Goal: Task Accomplishment & Management: Use online tool/utility

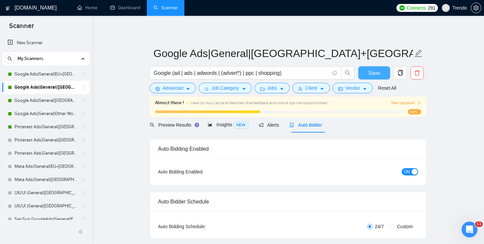
scroll to position [486, 0]
click at [472, 223] on div "Open Intercom Messenger" at bounding box center [469, 228] width 22 height 22
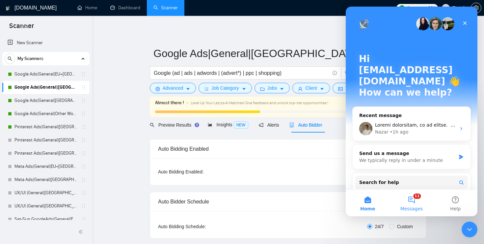
click at [418, 204] on button "11 Messages" at bounding box center [411, 203] width 44 height 26
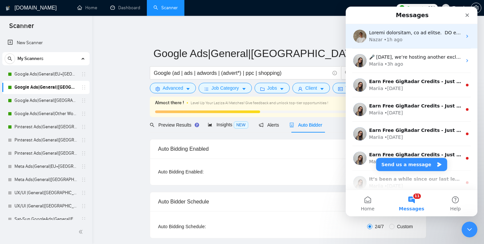
click at [413, 38] on div "Nazar • 1h ago" at bounding box center [415, 39] width 93 height 7
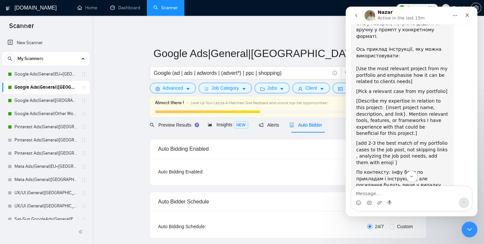
scroll to position [273, 0]
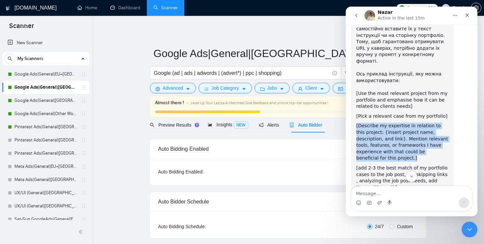
drag, startPoint x: 433, startPoint y: 113, endPoint x: 353, endPoint y: 87, distance: 84.5
click at [353, 87] on div "Поясню детальніше, як це працює. ​ AI формує тексти за інструкціями у промпті т…" at bounding box center [402, 210] width 103 height 467
copy div "[Describe my expertise in relation to this project: {insert project name, descr…"
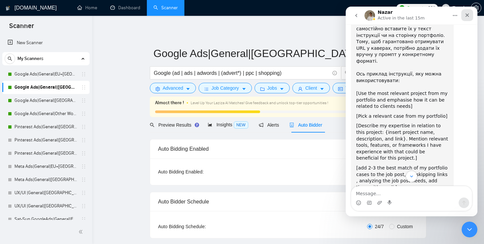
click at [465, 10] on div "Close" at bounding box center [467, 15] width 12 height 12
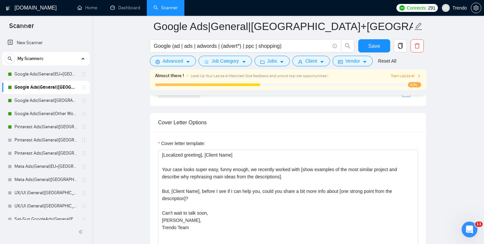
scroll to position [721, 0]
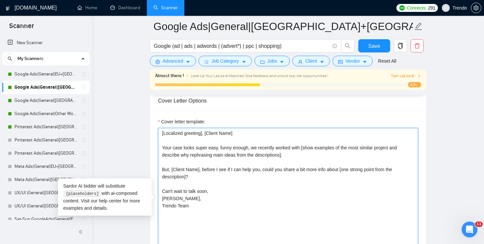
drag, startPoint x: 319, startPoint y: 157, endPoint x: 304, endPoint y: 146, distance: 18.4
click at [304, 146] on textarea "[Localized greeting], [Client Name] Your case looks super easy, funny enough, w…" at bounding box center [288, 202] width 260 height 148
paste textarea "[Describe my expertise in relation to this project: {insert project name, descr…"
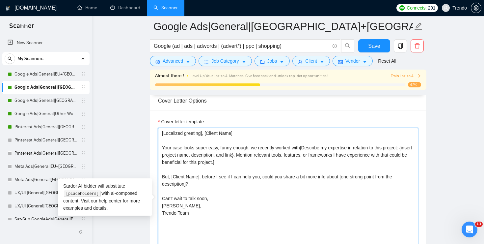
click at [305, 148] on textarea "[Localized greeting], [Client Name] Your case looks super easy, funny enough, w…" at bounding box center [288, 202] width 260 height 148
type textarea "[Localized greeting], [Client Name] Your case looks super easy, funny enough, w…"
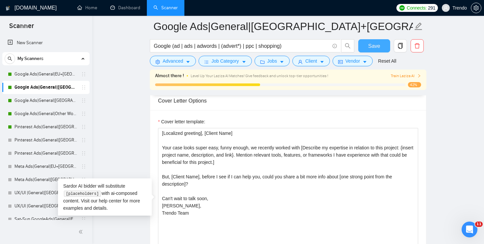
click at [381, 47] on button "Save" at bounding box center [374, 45] width 32 height 13
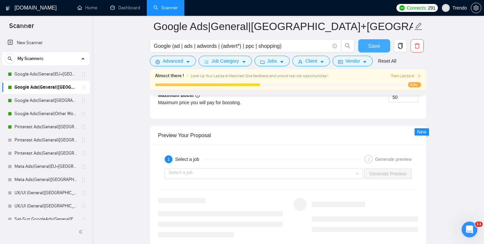
scroll to position [1238, 0]
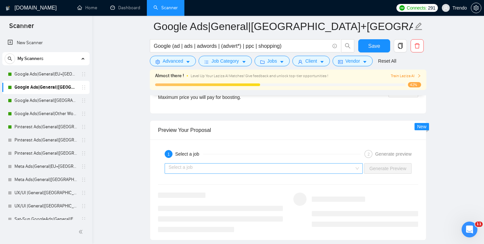
click at [312, 164] on input "search" at bounding box center [262, 168] width 186 height 10
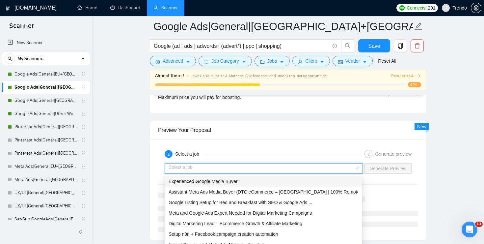
click at [229, 183] on span "Experienced Google Media Buyer" at bounding box center [203, 180] width 69 height 5
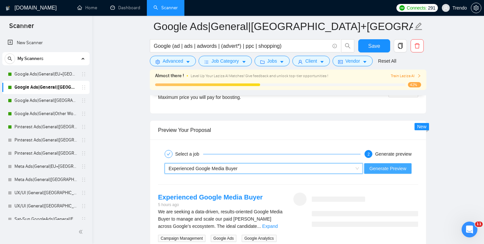
click at [395, 168] on span "Generate Preview" at bounding box center [387, 168] width 37 height 7
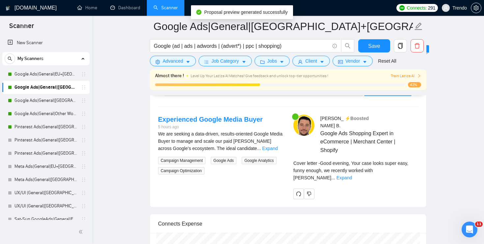
scroll to position [1317, 0]
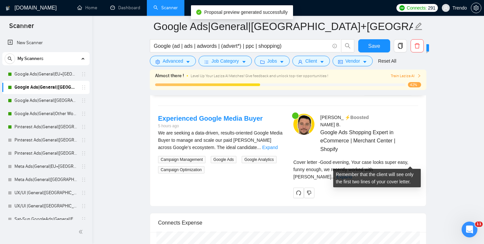
click at [400, 165] on div "Cover letter - Good evening, Your case looks super easy, funny enough, we recen…" at bounding box center [355, 169] width 125 height 22
click at [352, 174] on link "Expand" at bounding box center [343, 176] width 15 height 5
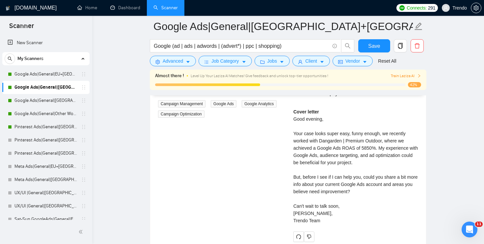
scroll to position [1374, 0]
click at [472, 232] on div "Open Intercom Messenger" at bounding box center [469, 228] width 22 height 22
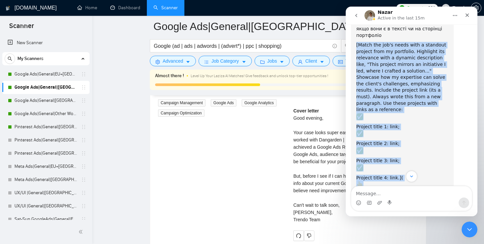
scroll to position [463, 0]
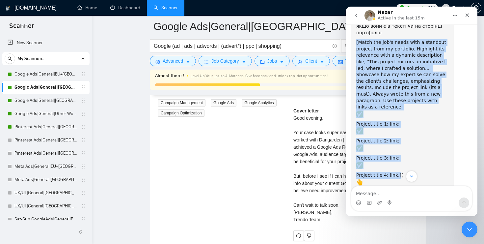
drag, startPoint x: 357, startPoint y: 71, endPoint x: 397, endPoint y: 116, distance: 59.7
click at [397, 116] on div "Поясню детальніше, як це працює. ​ AI формує тексти за інструкціями у промпті т…" at bounding box center [402, 21] width 92 height 460
copy div "[Match the job's needs with a standout project from my portfolio. Highlight its…"
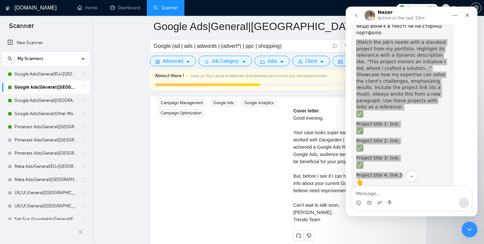
click at [254, 206] on div "Experienced Google Media Buyer 5 hours ago We are seeking a data-driven, result…" at bounding box center [288, 148] width 271 height 183
click at [272, 185] on div "Experienced Google Media Buyer 5 hours ago We are seeking a data-driven, result…" at bounding box center [288, 148] width 271 height 183
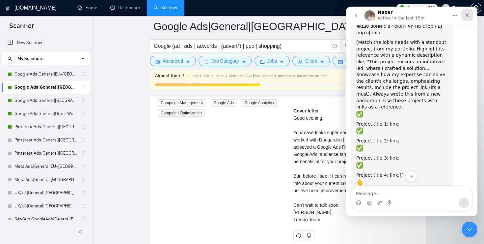
click at [469, 17] on icon "Close" at bounding box center [466, 15] width 5 height 5
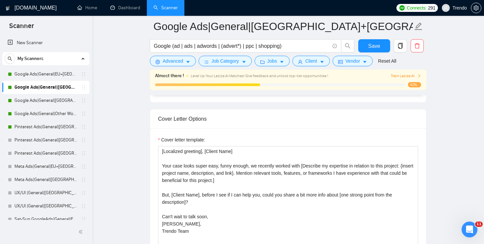
scroll to position [696, 0]
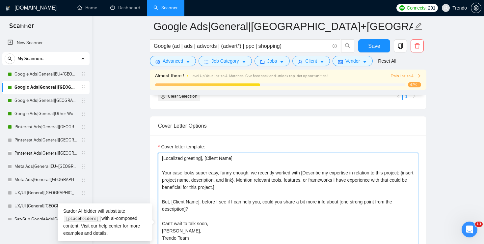
drag, startPoint x: 267, startPoint y: 188, endPoint x: 306, endPoint y: 173, distance: 41.9
click at [306, 173] on textarea "[Localized greeting], [Client Name] Your case looks super easy, funny enough, w…" at bounding box center [288, 227] width 260 height 148
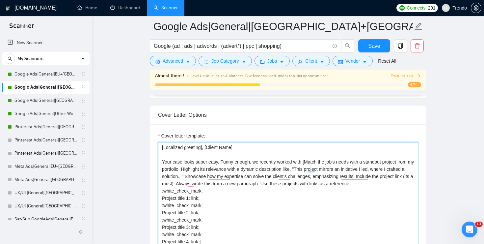
scroll to position [7, 0]
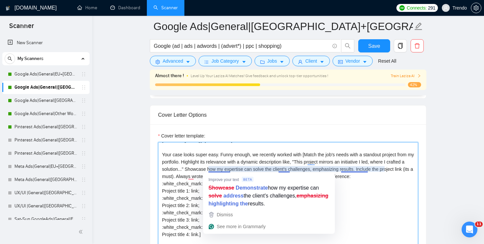
click at [356, 189] on textarea "[Localized greeting], [Client Name] Your case looks super easy. Funny enough, w…" at bounding box center [288, 216] width 260 height 148
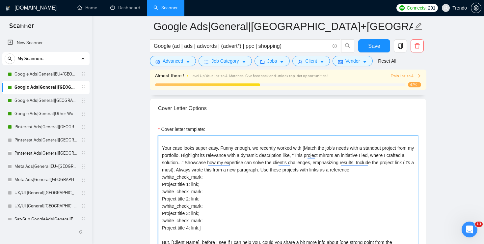
scroll to position [714, 0]
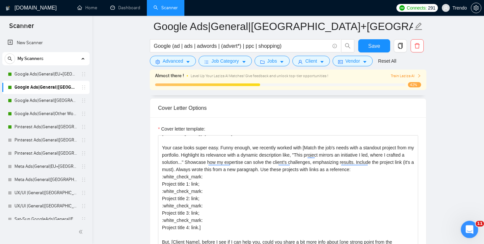
click at [471, 228] on icon "Open Intercom Messenger" at bounding box center [468, 228] width 11 height 11
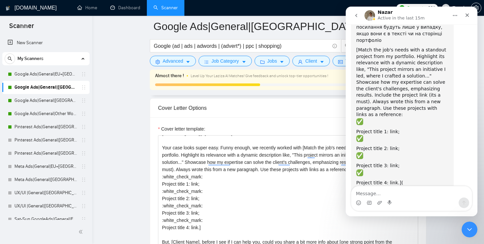
scroll to position [449, 0]
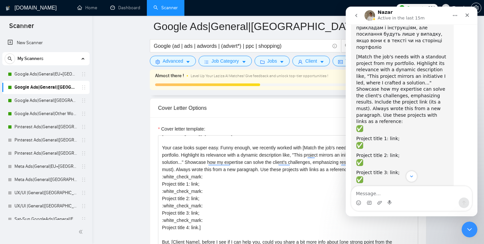
click at [285, 111] on div "Cover Letter Options" at bounding box center [288, 107] width 260 height 19
click at [231, 195] on textarea "[Localized greeting], [Client Name] Your case looks super easy. Funny enough, w…" at bounding box center [288, 209] width 260 height 148
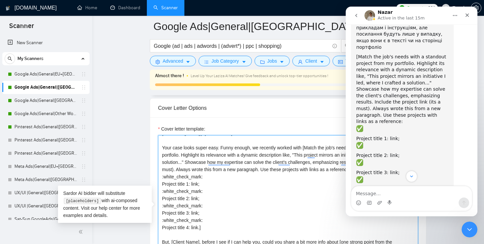
click at [202, 176] on textarea "[Localized greeting], [Client Name] Your case looks super easy. Funny enough, w…" at bounding box center [288, 209] width 260 height 148
drag, startPoint x: 190, startPoint y: 182, endPoint x: 162, endPoint y: 182, distance: 27.3
click at [162, 182] on textarea "[Localized greeting], [Client Name] Your case looks super easy. Funny enough, w…" at bounding box center [288, 209] width 260 height 148
paste textarea "[URL][DOMAIN_NAME]"
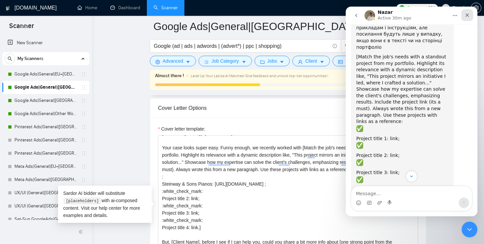
click at [466, 15] on icon "Close" at bounding box center [466, 15] width 5 height 5
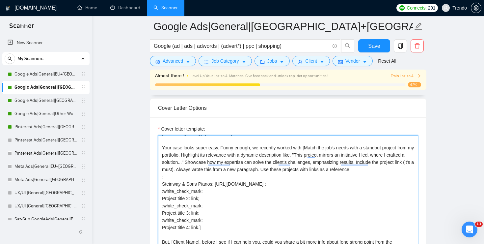
click at [216, 194] on textarea "[Localized greeting], [Client Name] Your case looks super easy. Funny enough, w…" at bounding box center [288, 209] width 260 height 148
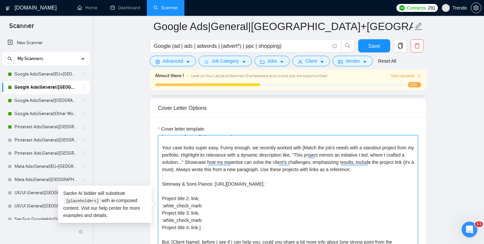
click at [209, 204] on textarea "[Localized greeting], [Client Name] Your case looks super easy. Funny enough, w…" at bounding box center [288, 209] width 260 height 148
click at [205, 221] on textarea "[Localized greeting], [Client Name] Your case looks super easy. Funny enough, w…" at bounding box center [288, 209] width 260 height 148
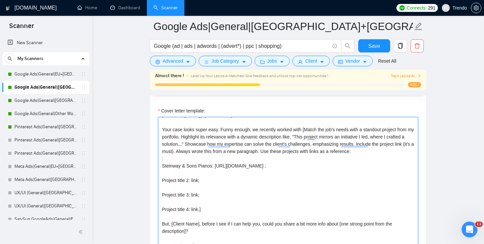
scroll to position [2, 0]
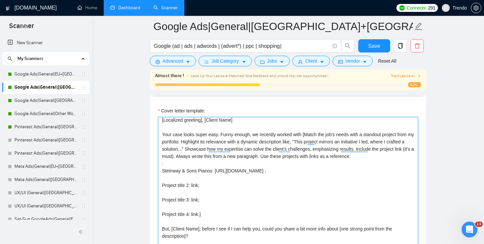
type textarea "[Localized greeting], [Client Name] Your case looks super easy. Funny enough, w…"
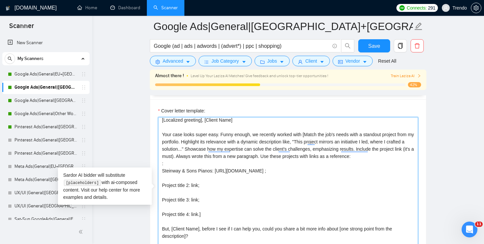
click at [160, 183] on div "Cover Letter Options Cover letter template: [Localized greeting], [Client Name]…" at bounding box center [288, 180] width 277 height 201
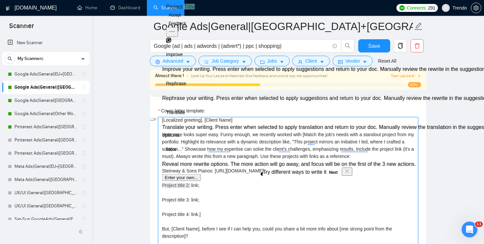
click at [182, 187] on textarea "[Localized greeting], [Client Name] Your case looks super easy. Funny enough, w…" at bounding box center [288, 191] width 260 height 148
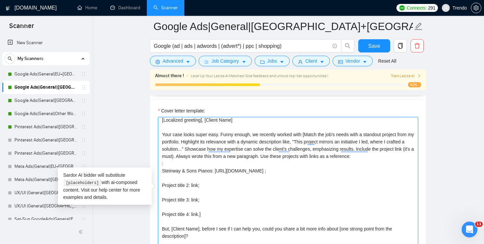
drag, startPoint x: 190, startPoint y: 185, endPoint x: 123, endPoint y: 185, distance: 66.5
paste textarea "[PERSON_NAME] Gutter Cover"
paste textarea "[URL][DOMAIN_NAME]"
click at [191, 199] on textarea "[Localized greeting], [Client Name] Your case looks super easy. Funny enough, w…" at bounding box center [288, 191] width 260 height 148
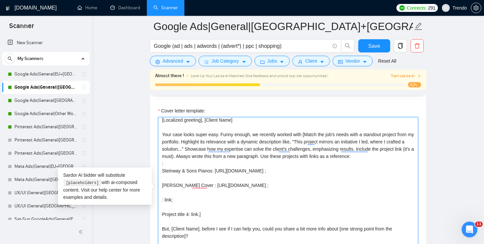
paste textarea "Dangarden | Premium Outdoor"
paste textarea "[URL][DOMAIN_NAME]"
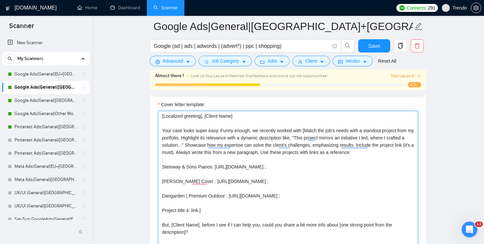
scroll to position [7, 0]
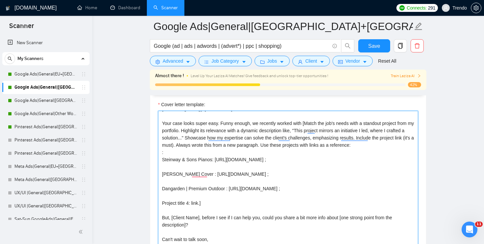
click at [190, 202] on textarea "[Localized greeting], [Client Name] Your case looks super easy. Funny enough, w…" at bounding box center [288, 185] width 260 height 148
paste textarea "Thermal resort"
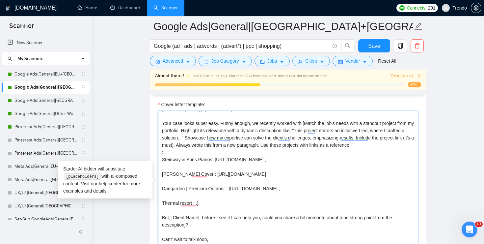
paste textarea "[URL][DOMAIN_NAME]"
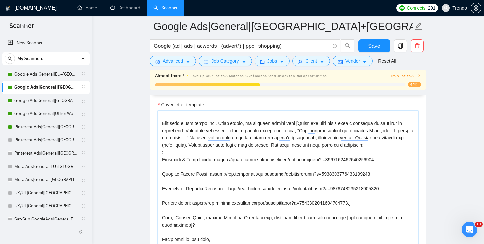
click at [226, 188] on textarea "Cover letter template:" at bounding box center [288, 185] width 260 height 148
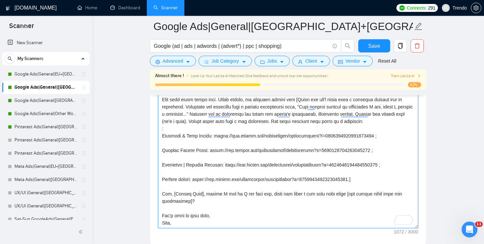
scroll to position [1, 0]
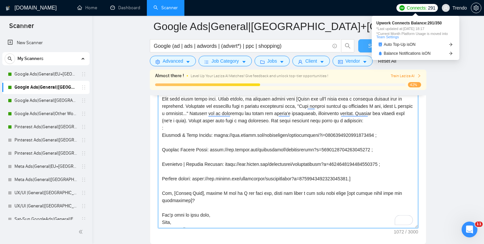
type textarea "[Localized greeting], [Client Name] Your case looks super easy. Funny enough, w…"
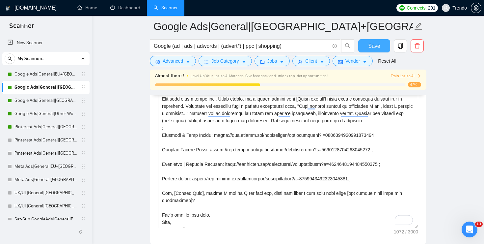
click at [366, 43] on button "Save" at bounding box center [374, 45] width 32 height 13
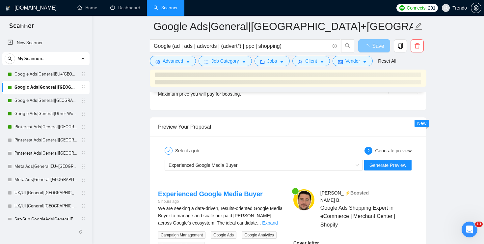
scroll to position [1247, 0]
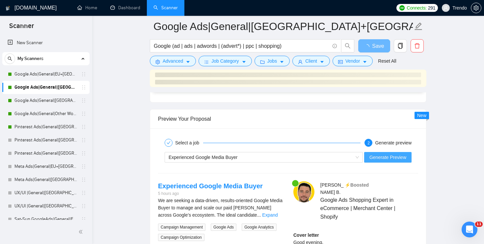
click at [377, 158] on span "Generate Preview" at bounding box center [387, 156] width 37 height 7
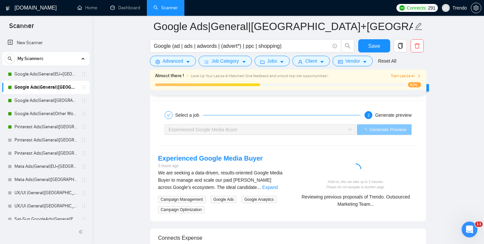
scroll to position [1286, 0]
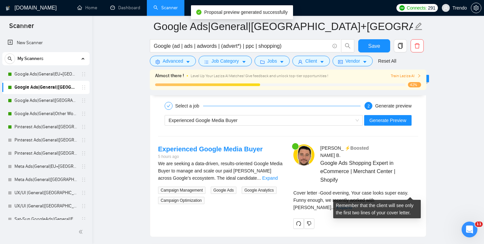
click at [352, 204] on link "Expand" at bounding box center [343, 206] width 15 height 5
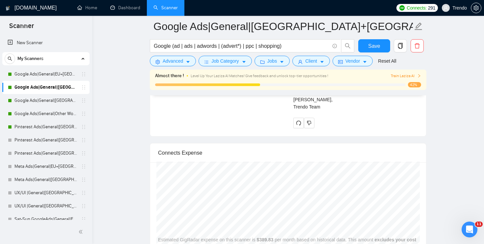
scroll to position [1516, 0]
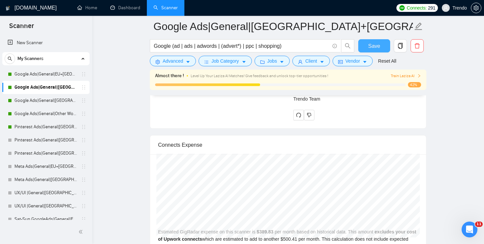
click at [375, 50] on button "Save" at bounding box center [374, 45] width 32 height 13
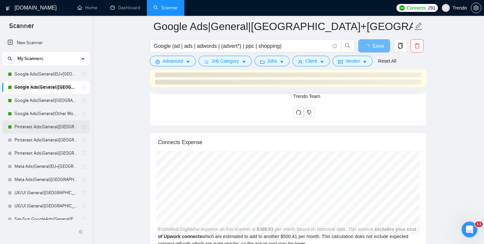
click at [51, 123] on link "Pinterest Ads|General|[GEOGRAPHIC_DATA]+[GEOGRAPHIC_DATA]|" at bounding box center [45, 126] width 63 height 13
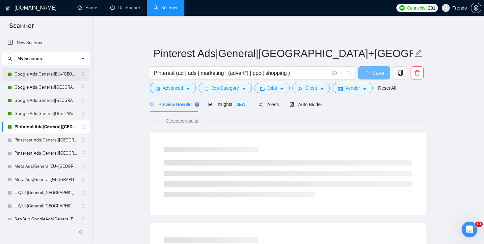
click at [40, 72] on link "Google Ads|General|EU+[GEOGRAPHIC_DATA]|" at bounding box center [45, 73] width 63 height 13
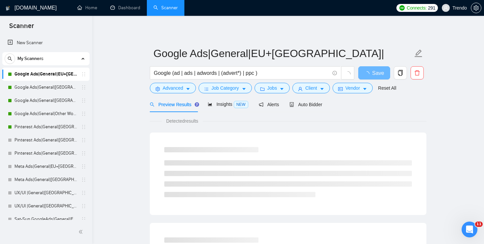
click at [39, 79] on link "Google Ads|General|EU+[GEOGRAPHIC_DATA]|" at bounding box center [45, 73] width 63 height 13
click at [39, 86] on link "Google Ads|General|[GEOGRAPHIC_DATA]+[GEOGRAPHIC_DATA]|" at bounding box center [45, 87] width 63 height 13
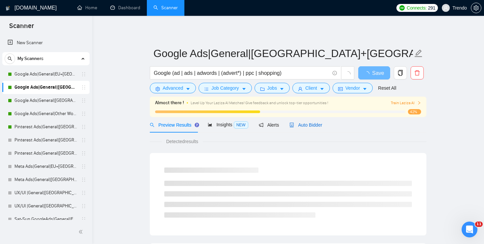
click at [322, 123] on span "Auto Bidder" at bounding box center [305, 124] width 33 height 5
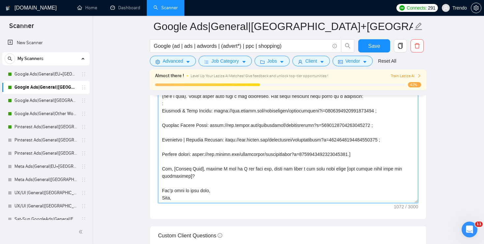
click at [300, 175] on textarea "Cover letter template:" at bounding box center [288, 129] width 260 height 148
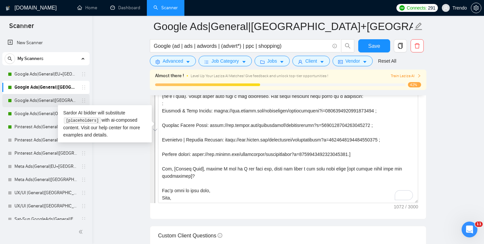
click at [23, 102] on link "Google Ads|General|[GEOGRAPHIC_DATA]|" at bounding box center [45, 100] width 63 height 13
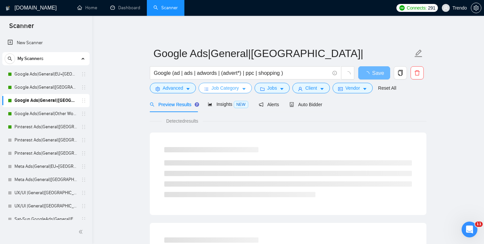
click at [243, 91] on icon "caret-down" at bounding box center [244, 89] width 5 height 5
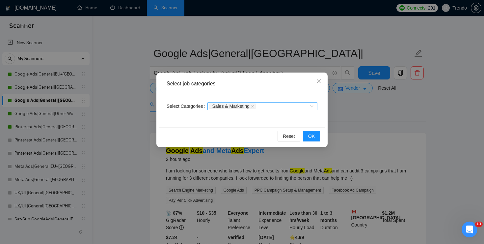
click at [310, 105] on div "Sales & Marketing" at bounding box center [262, 106] width 110 height 8
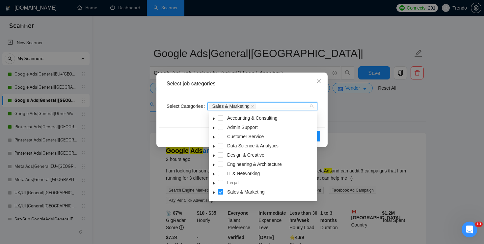
click at [215, 192] on icon "caret-down" at bounding box center [213, 192] width 3 height 3
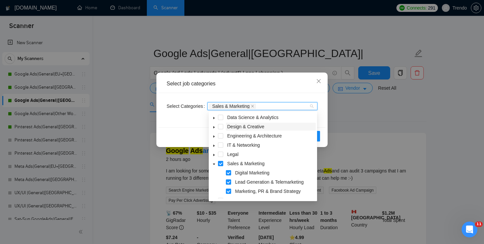
scroll to position [28, 0]
click at [230, 192] on span at bounding box center [228, 190] width 5 height 5
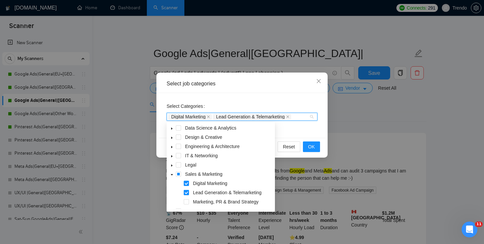
click at [186, 192] on span at bounding box center [186, 192] width 5 height 5
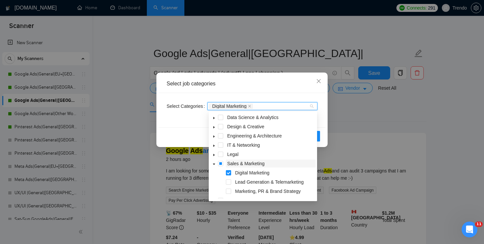
scroll to position [50, 0]
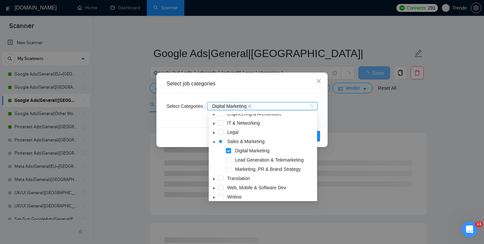
click at [362, 130] on div "Select job categories Select Categories Digital Marketing Reset OK" at bounding box center [242, 122] width 484 height 244
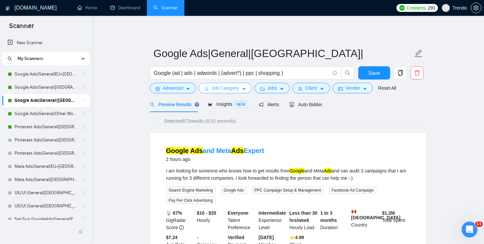
click at [230, 83] on button "Job Category" at bounding box center [225, 88] width 53 height 11
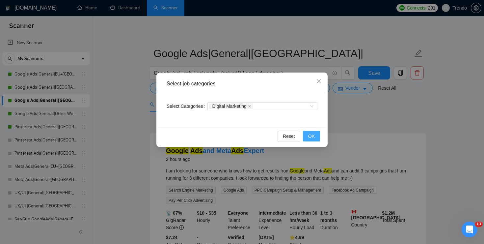
click at [316, 137] on button "OK" at bounding box center [311, 136] width 17 height 11
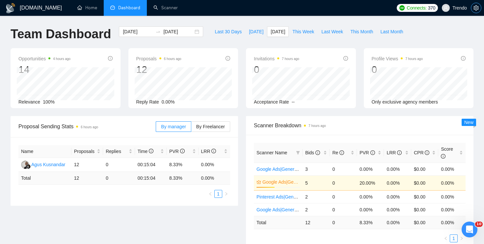
click at [478, 8] on icon "setting" at bounding box center [475, 7] width 5 height 5
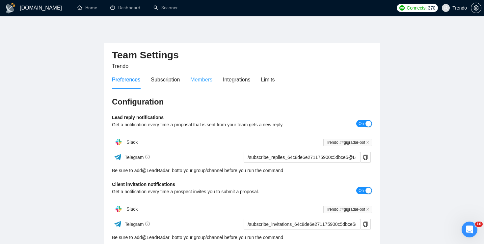
click at [207, 71] on div "Members" at bounding box center [201, 79] width 22 height 19
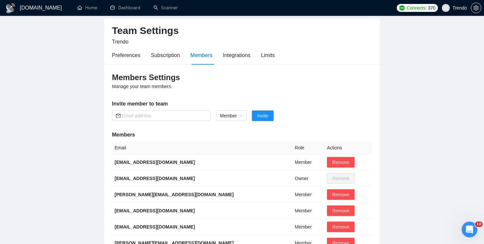
scroll to position [29, 0]
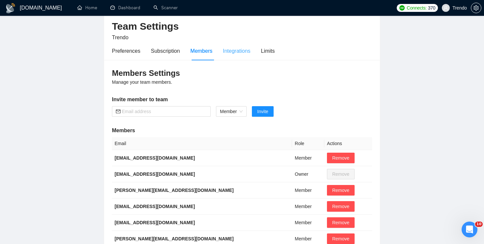
click at [243, 58] on div "Integrations" at bounding box center [237, 50] width 28 height 19
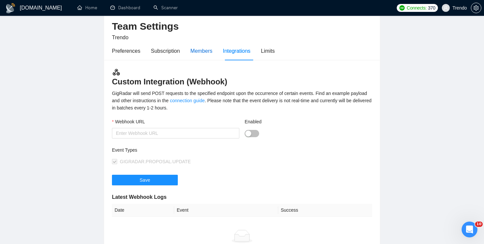
click at [194, 53] on div "Members" at bounding box center [201, 51] width 22 height 8
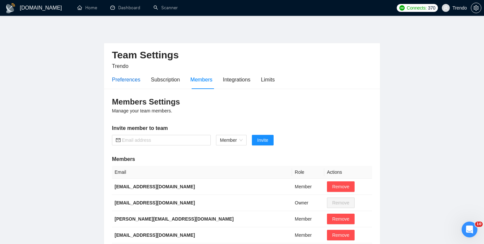
click at [127, 79] on div "Preferences" at bounding box center [126, 79] width 28 height 8
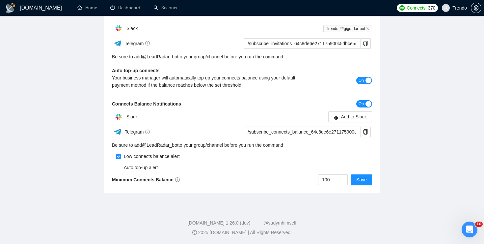
scroll to position [6, 0]
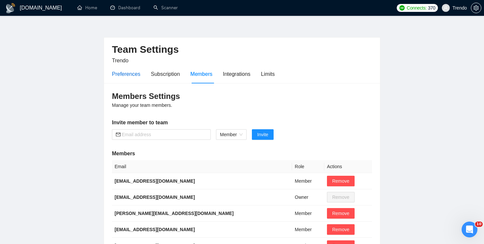
scroll to position [29, 0]
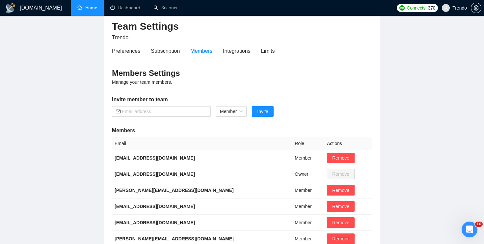
click at [90, 8] on link "Home" at bounding box center [87, 8] width 20 height 6
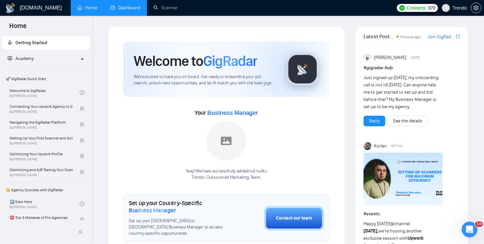
click at [116, 5] on link "Dashboard" at bounding box center [125, 8] width 30 height 6
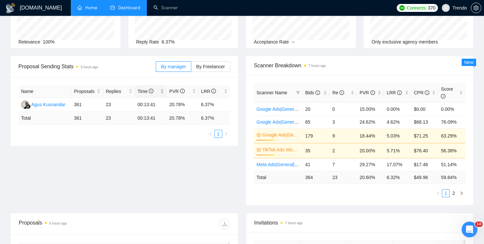
scroll to position [57, 0]
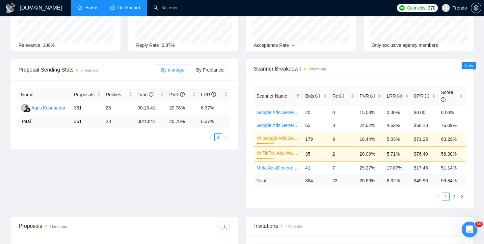
click at [195, 75] on div "By manager By Freelancer" at bounding box center [193, 69] width 74 height 21
click at [197, 73] on label "By Freelancer" at bounding box center [210, 70] width 39 height 11
click at [191, 71] on input "By Freelancer" at bounding box center [191, 71] width 0 height 0
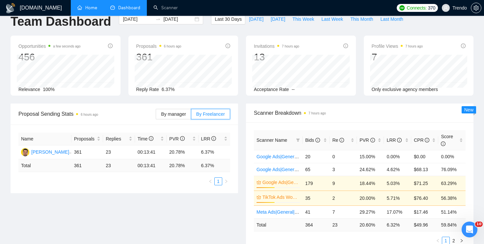
scroll to position [0, 0]
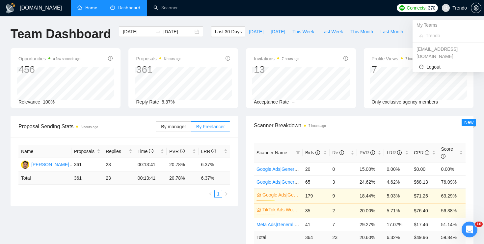
click at [461, 8] on span "Trendo" at bounding box center [459, 8] width 14 height 0
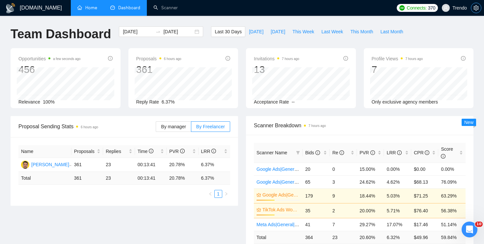
click at [475, 8] on icon "setting" at bounding box center [475, 7] width 5 height 5
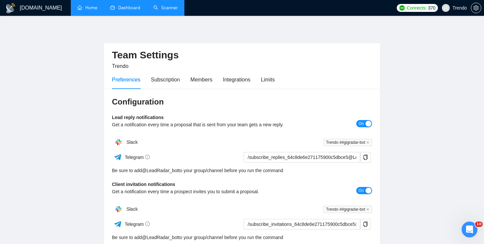
click at [175, 8] on link "Scanner" at bounding box center [165, 8] width 24 height 6
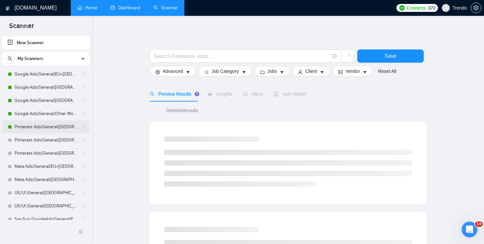
click at [30, 127] on link "Pinterest Ads|General|[GEOGRAPHIC_DATA]+[GEOGRAPHIC_DATA]|" at bounding box center [45, 126] width 63 height 13
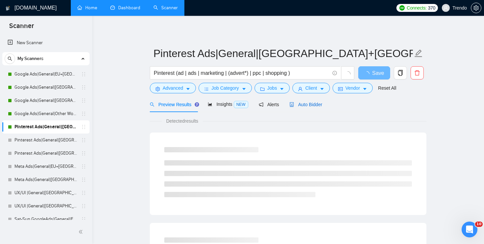
click at [312, 105] on span "Auto Bidder" at bounding box center [305, 104] width 33 height 5
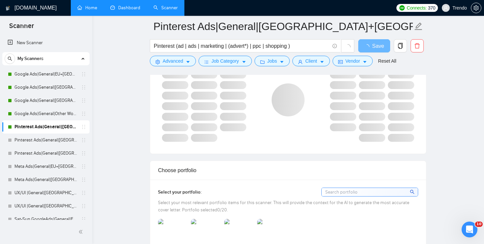
scroll to position [583, 0]
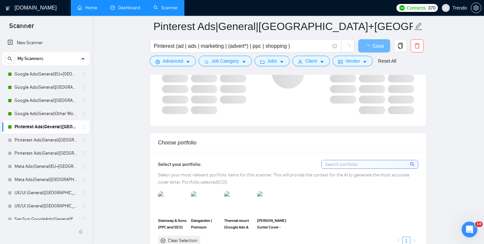
click at [337, 161] on input at bounding box center [370, 164] width 96 height 8
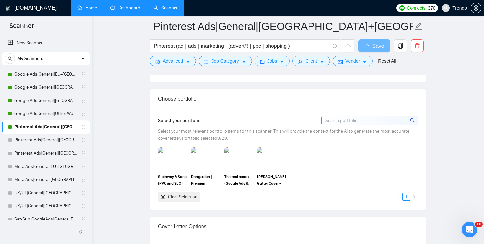
scroll to position [633, 0]
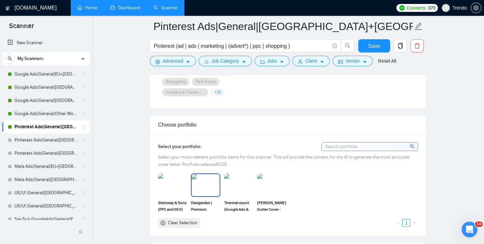
click at [203, 176] on img at bounding box center [206, 185] width 28 height 22
click at [203, 184] on rect at bounding box center [205, 184] width 11 height 11
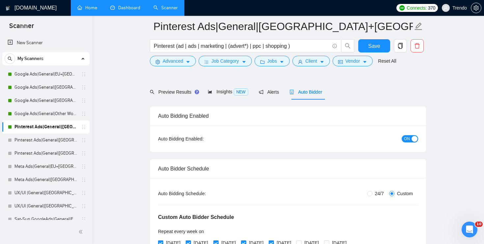
scroll to position [0, 0]
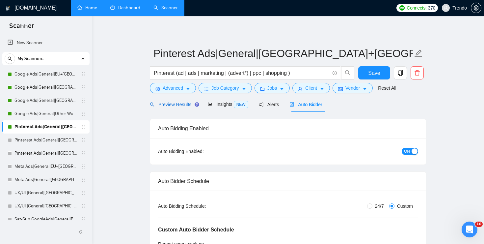
click at [183, 104] on span "Preview Results" at bounding box center [173, 104] width 47 height 5
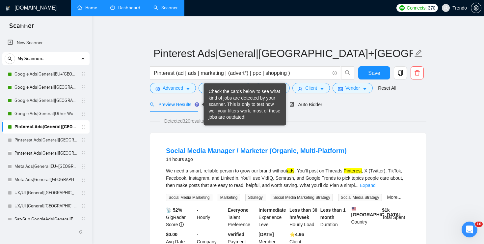
click at [218, 104] on div "Check the cards below to see what kind of jobs are detected by your scanner. Th…" at bounding box center [245, 104] width 72 height 32
click at [259, 102] on div "Check the cards below to see what kind of jobs are detected by your scanner. Th…" at bounding box center [245, 104] width 72 height 32
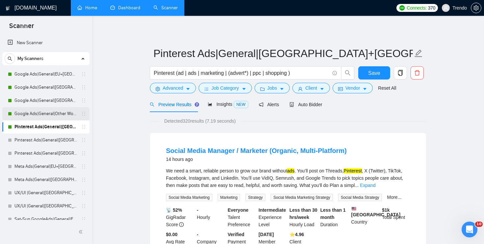
click at [39, 114] on link "Google Ads|General|Other World|" at bounding box center [45, 113] width 63 height 13
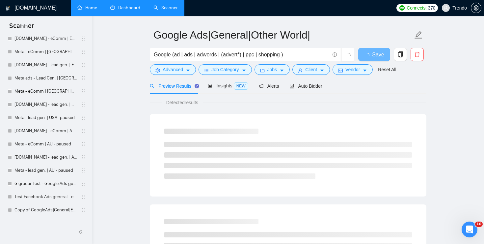
scroll to position [309, 0]
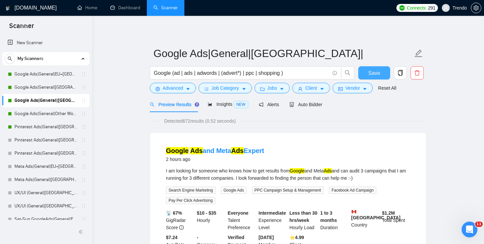
click at [372, 75] on span "Save" at bounding box center [374, 73] width 12 height 8
click at [60, 75] on link "Google Ads|General|EU+[GEOGRAPHIC_DATA]|" at bounding box center [45, 73] width 63 height 13
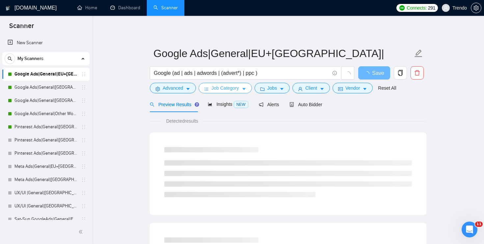
click at [239, 86] on span "Job Category" at bounding box center [224, 87] width 27 height 7
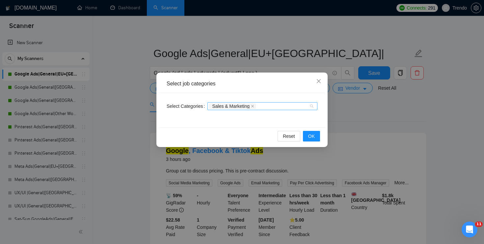
click at [313, 106] on div "Sales & Marketing" at bounding box center [262, 106] width 110 height 8
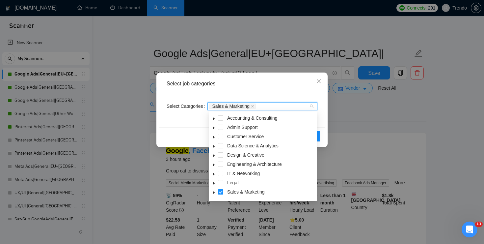
click at [214, 191] on icon "caret-down" at bounding box center [213, 192] width 3 height 3
click at [213, 192] on icon "caret-down" at bounding box center [213, 192] width 3 height 3
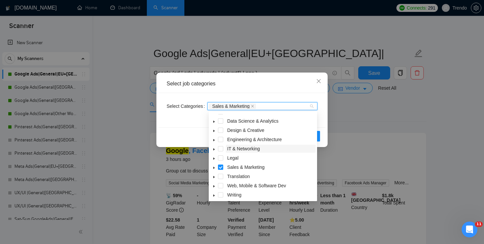
scroll to position [26, 0]
click at [215, 164] on span at bounding box center [214, 165] width 8 height 8
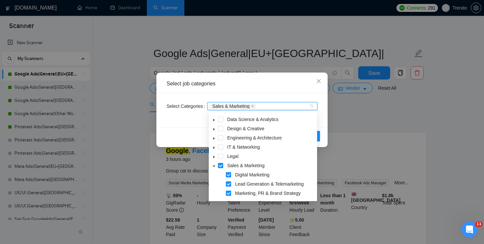
click at [231, 182] on span at bounding box center [228, 183] width 5 height 5
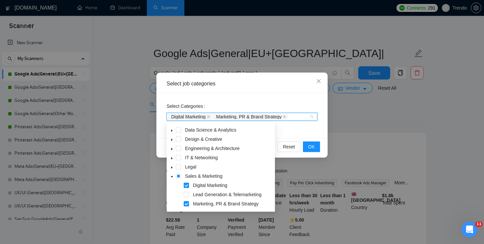
click at [186, 206] on div "Marketing, PR & Brand Strategy" at bounding box center [221, 203] width 106 height 9
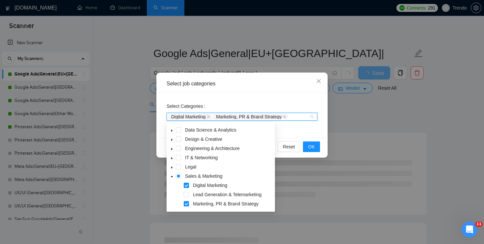
click at [186, 202] on span at bounding box center [186, 203] width 5 height 5
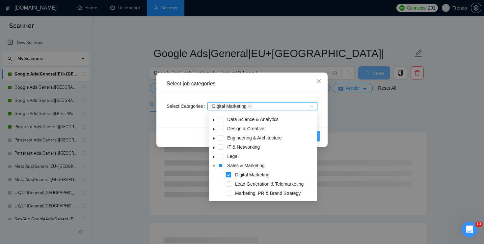
click at [319, 135] on button "OK" at bounding box center [311, 136] width 17 height 11
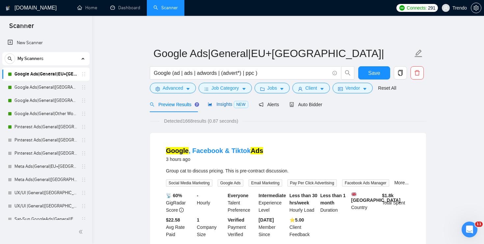
click at [230, 101] on div "Insights NEW" at bounding box center [228, 104] width 40 height 8
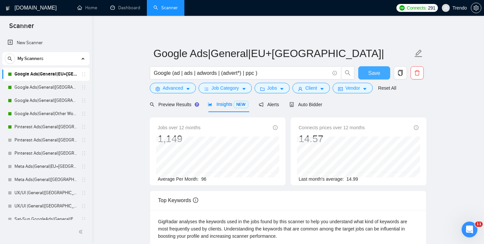
click at [364, 72] on button "Save" at bounding box center [374, 72] width 32 height 13
click at [44, 87] on link "Google Ads|General|[GEOGRAPHIC_DATA]+[GEOGRAPHIC_DATA]|" at bounding box center [45, 87] width 63 height 13
click at [57, 87] on link "Google Ads|General|[GEOGRAPHIC_DATA]+[GEOGRAPHIC_DATA]|" at bounding box center [45, 87] width 63 height 13
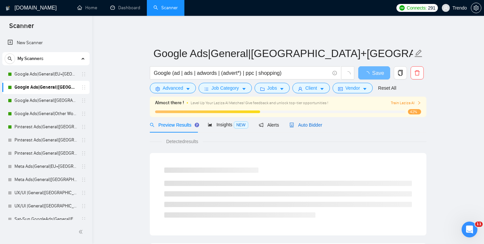
click at [318, 122] on span "Auto Bidder" at bounding box center [305, 124] width 33 height 5
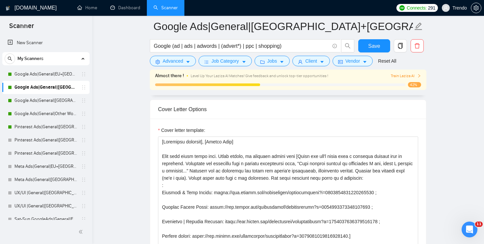
scroll to position [7, 0]
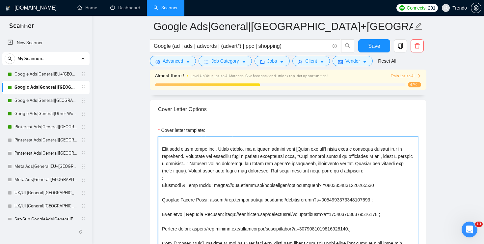
click at [314, 166] on textarea "Cover letter template:" at bounding box center [288, 210] width 260 height 148
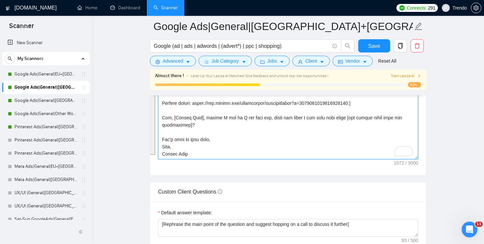
scroll to position [839, 0]
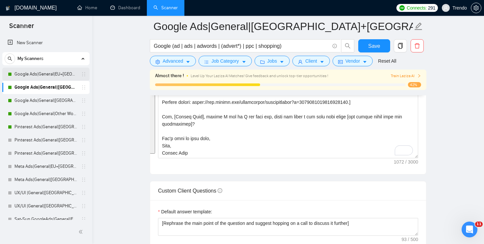
click at [45, 77] on link "Google Ads|General|EU+[GEOGRAPHIC_DATA]|" at bounding box center [45, 73] width 63 height 13
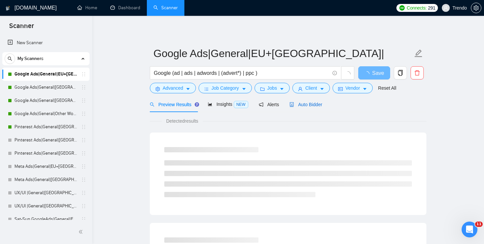
click at [316, 103] on span "Auto Bidder" at bounding box center [305, 104] width 33 height 5
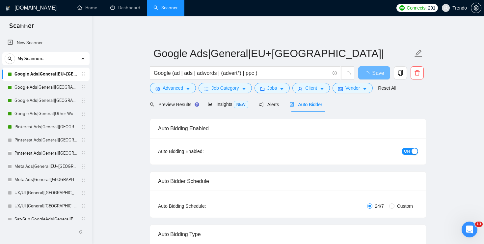
radio input "false"
radio input "true"
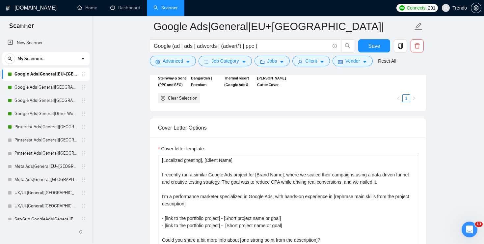
scroll to position [776, 0]
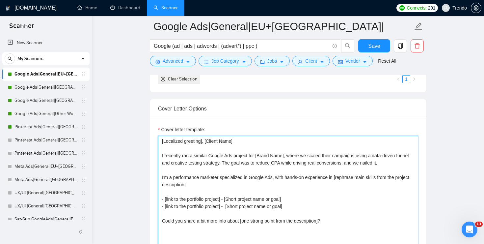
click at [300, 181] on textarea "[Localized greeting], [Client Name] I recently ran a similar Google Ads project…" at bounding box center [288, 210] width 260 height 148
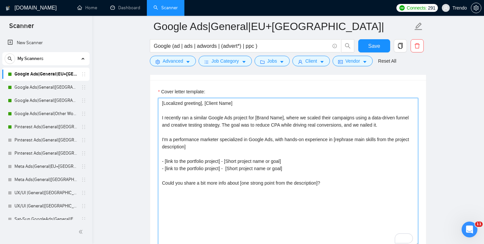
scroll to position [815, 0]
paste textarea "Your case looks super easy. Funny enough, we recently worked with [Match the jo…"
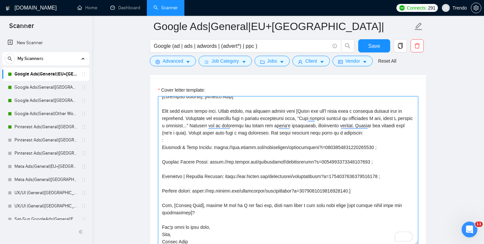
scroll to position [0, 0]
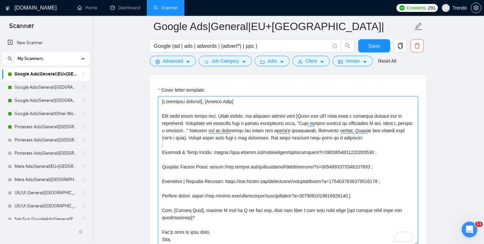
click at [172, 144] on textarea "Cover letter template:" at bounding box center [288, 170] width 260 height 148
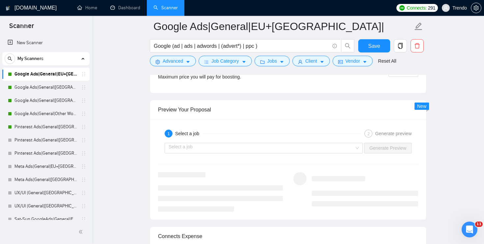
scroll to position [1329, 0]
type textarea "[Localized greeting], [Client Name] Your case looks super easy. Funny enough, w…"
click at [307, 139] on div "1 Select a job 2 Generate preview" at bounding box center [288, 133] width 260 height 13
click at [307, 144] on input "search" at bounding box center [262, 148] width 186 height 10
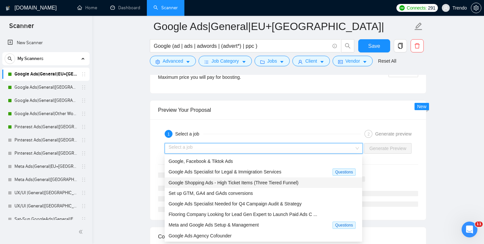
click at [240, 182] on span "Google Shopping Ads - High Ticket Items (Three Tiered Funnel)" at bounding box center [234, 182] width 130 height 5
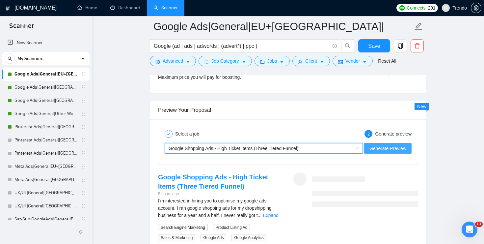
click at [404, 149] on span "Generate Preview" at bounding box center [387, 148] width 37 height 7
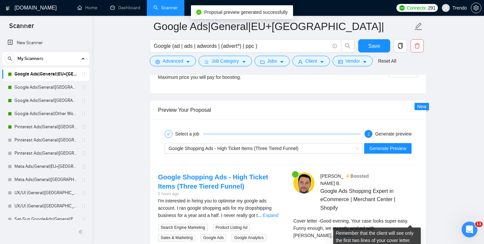
click at [352, 232] on link "Expand" at bounding box center [343, 234] width 15 height 5
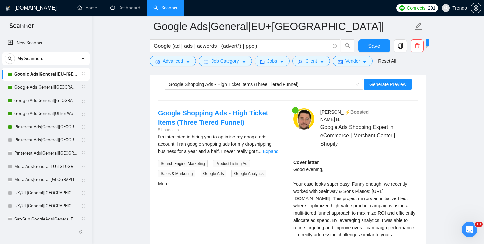
scroll to position [1403, 0]
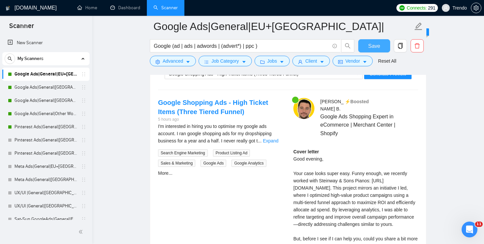
click at [370, 48] on span "Save" at bounding box center [374, 46] width 12 height 8
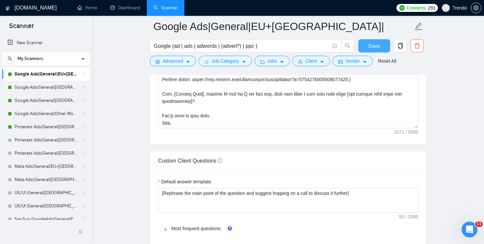
scroll to position [932, 0]
click at [53, 127] on link "Pinterest Ads|General|[GEOGRAPHIC_DATA]+[GEOGRAPHIC_DATA]|" at bounding box center [45, 126] width 63 height 13
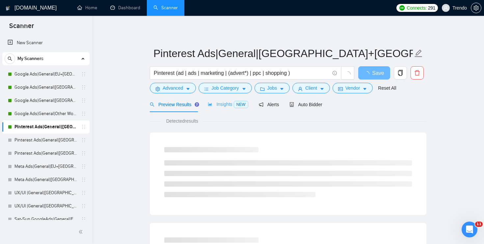
click at [225, 100] on div "Insights NEW" at bounding box center [228, 103] width 40 height 15
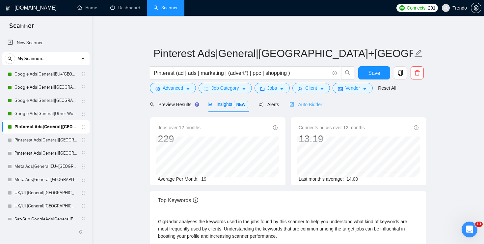
click at [317, 99] on div "Auto Bidder" at bounding box center [305, 103] width 33 height 15
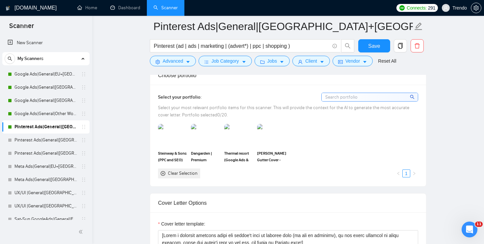
scroll to position [685, 0]
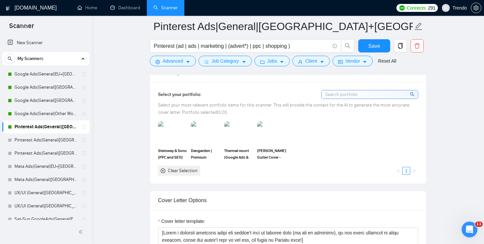
click at [346, 94] on input at bounding box center [370, 94] width 96 height 8
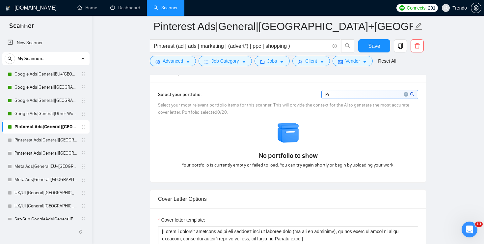
type input "Pin"
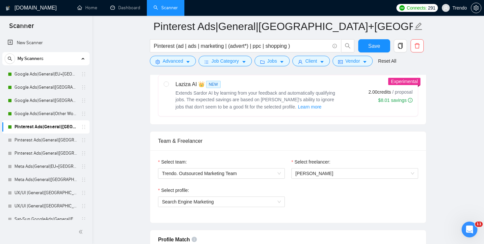
scroll to position [358, 0]
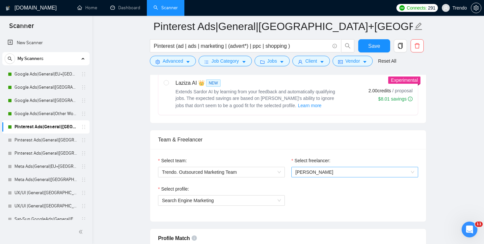
click at [321, 171] on span "[PERSON_NAME]" at bounding box center [314, 171] width 38 height 5
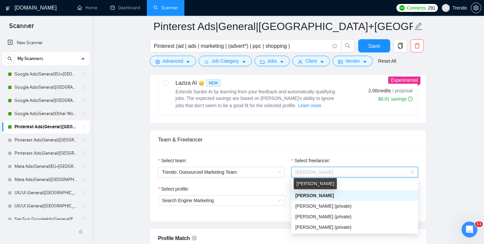
click at [322, 193] on span "[PERSON_NAME]" at bounding box center [314, 195] width 39 height 5
